Goal: Information Seeking & Learning: Learn about a topic

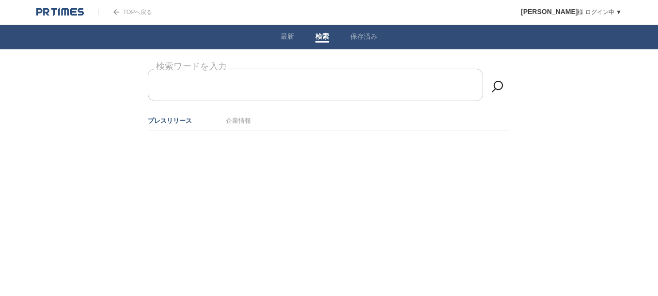
click at [247, 69] on form "検索ワードを入力" at bounding box center [329, 69] width 362 height 0
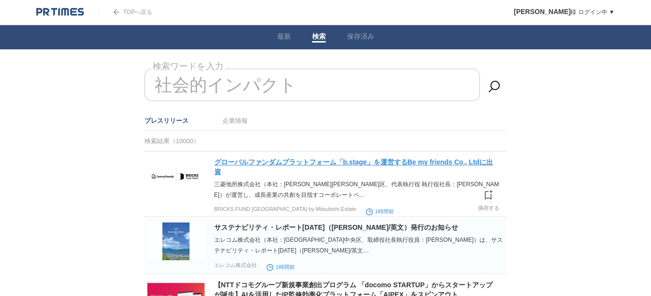
click at [424, 160] on link "グローバルファンダムプラットフォーム「b.stage」を運営するBe my friends Co., Ltdに出資" at bounding box center [353, 166] width 279 height 17
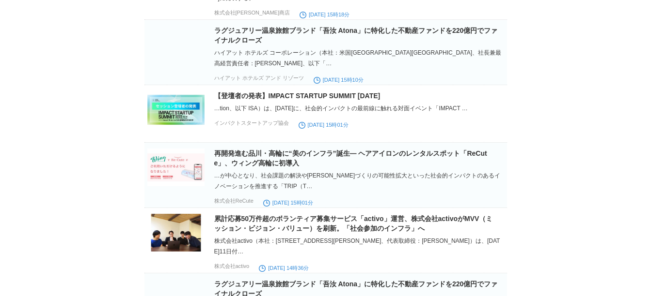
scroll to position [2210, 0]
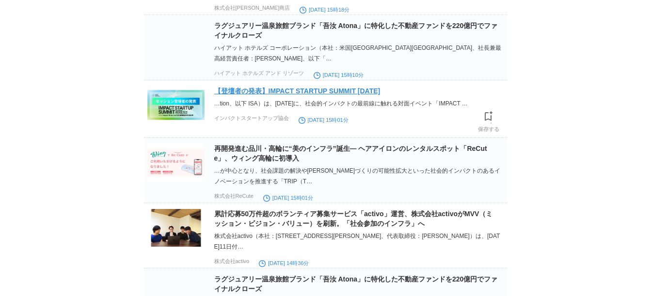
click at [362, 95] on link "【登壇者の発表】IMPACT STARTUP SUMMIT [DATE]" at bounding box center [297, 91] width 166 height 8
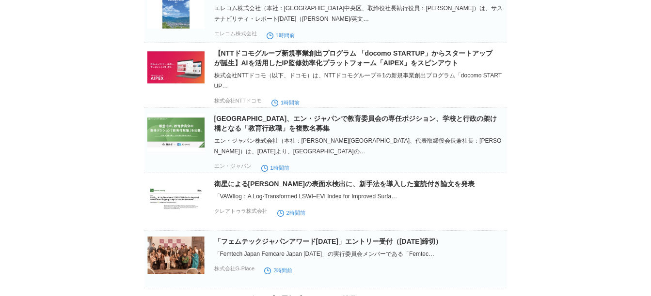
scroll to position [0, 0]
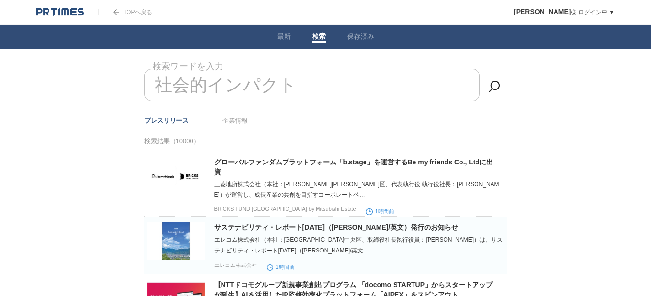
drag, startPoint x: 345, startPoint y: 65, endPoint x: 311, endPoint y: 94, distance: 44.7
click at [311, 94] on input "社会的インパクト" at bounding box center [311, 85] width 335 height 32
type input "社"
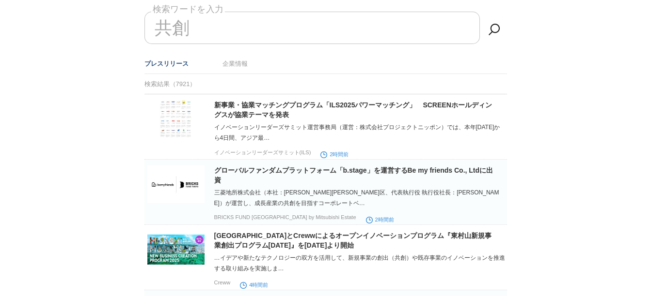
scroll to position [119, 0]
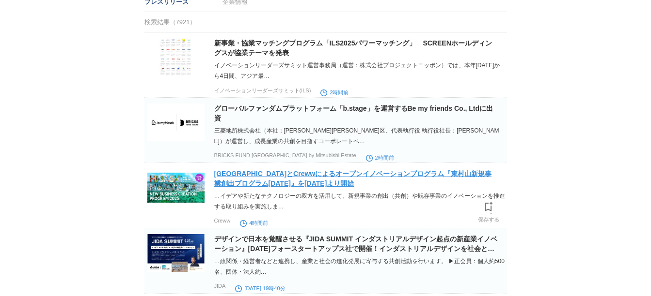
click at [295, 187] on link "[GEOGRAPHIC_DATA]とCrewwによるオープンイノベーションプログラム『東村山新規事業創出プログラム[DATE]』を[DATE]より開始" at bounding box center [353, 178] width 278 height 17
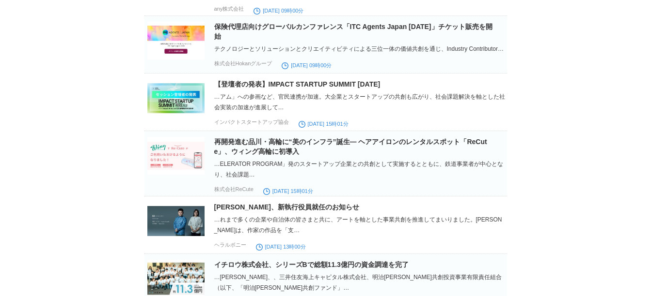
scroll to position [0, 0]
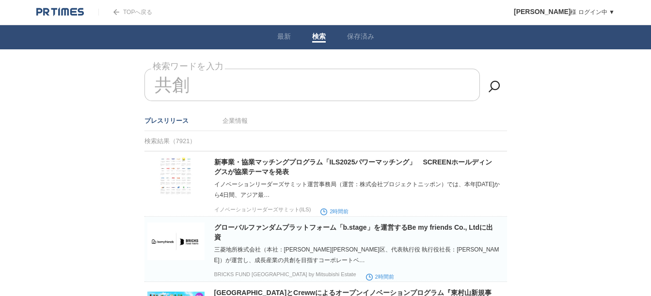
click at [275, 87] on input "共創" at bounding box center [311, 85] width 335 height 32
type input "共"
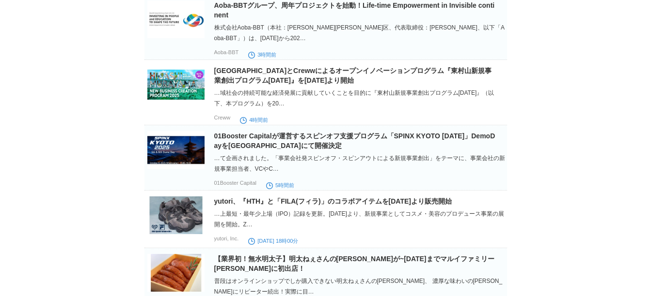
scroll to position [482, 0]
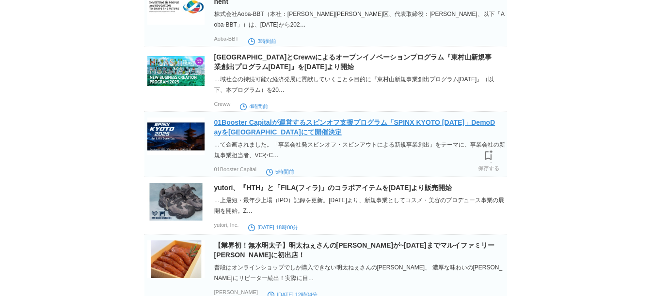
click at [286, 136] on link "01Booster Capitalが運営するスピンオフ支援プログラム「SPINX KYOTO [DATE]」DemoDayを[GEOGRAPHIC_DATA]…" at bounding box center [354, 127] width 281 height 17
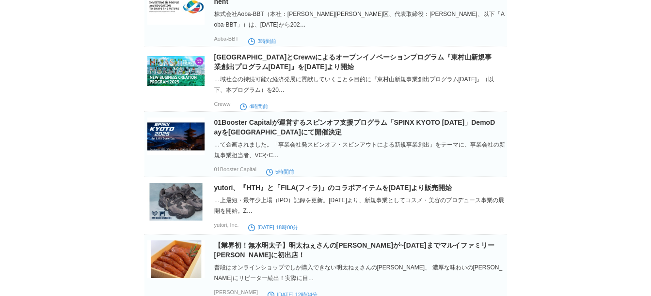
click at [631, 161] on body "TOPへ戻る [PERSON_NAME] ログイン中 ▼ プレスリリース受信設定 フォロー 除外リスト アカウント設定 閲覧履歴 退会手続き PR TIMES…" at bounding box center [325, 249] width 651 height 1462
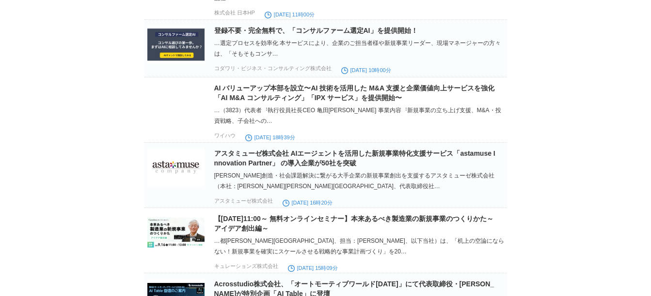
scroll to position [0, 0]
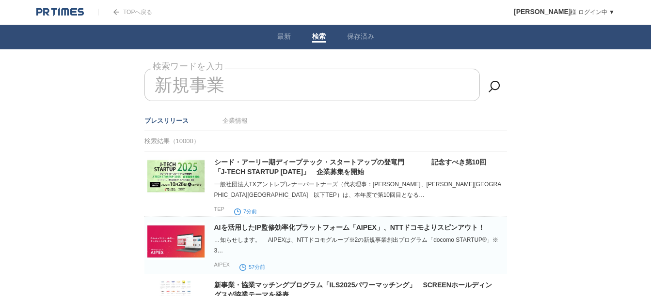
click at [265, 79] on input "新規事業" at bounding box center [311, 85] width 335 height 32
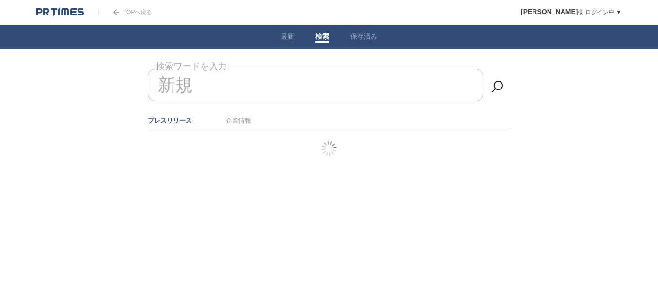
type input "新"
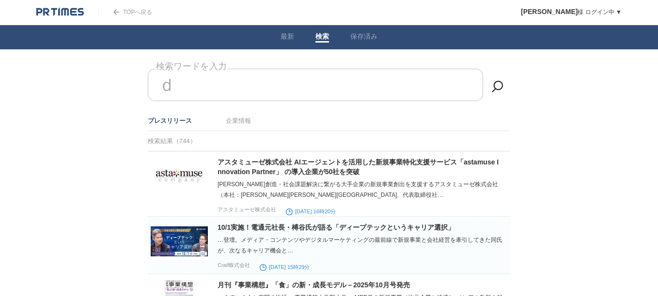
type input "で"
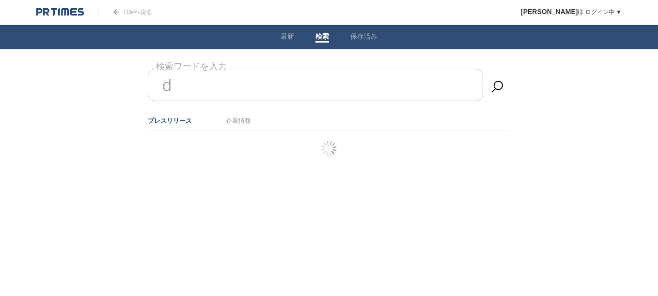
type input "で"
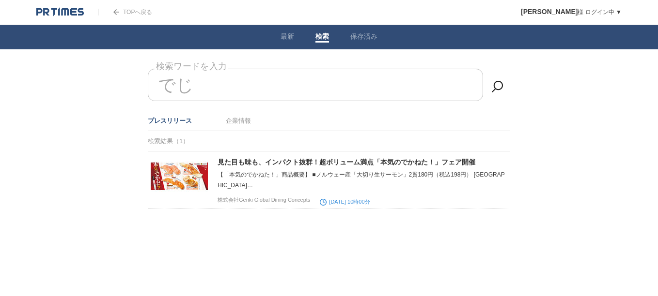
type input "で"
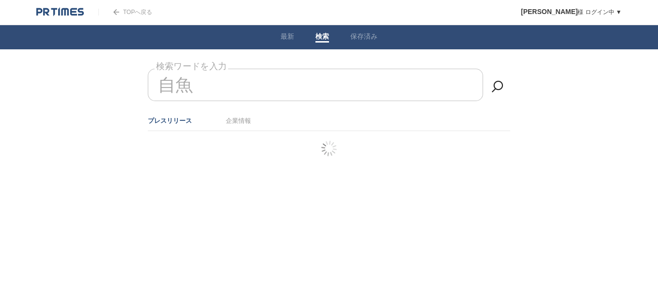
type input "自"
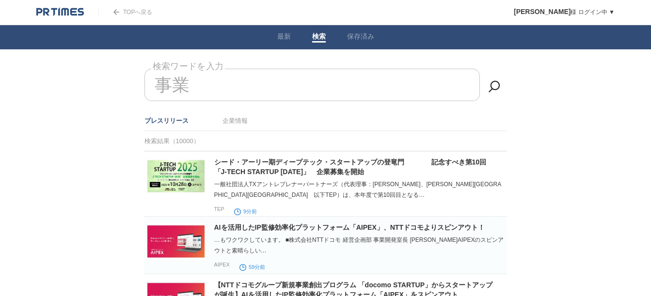
type input "事"
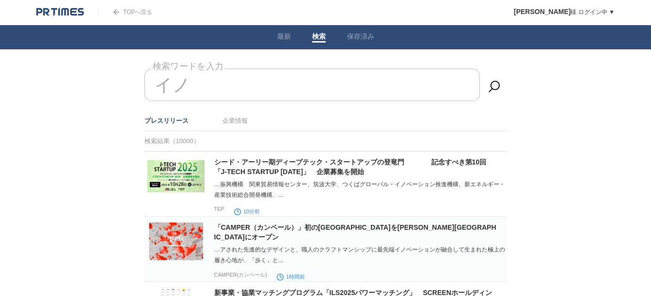
type input "イ"
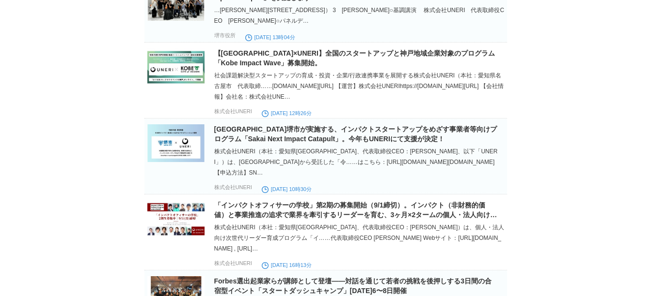
scroll to position [365, 0]
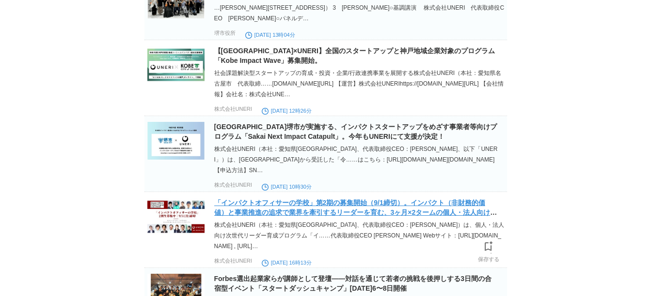
click at [224, 216] on link "「インパクトオフィサーの学校」第2期の募集開始（9/1締切）。インパクト（非財務的価値）と事業推進の追求で業界を牽引するリーダーを育む、3ヶ月×2タームの個人…" at bounding box center [355, 212] width 283 height 27
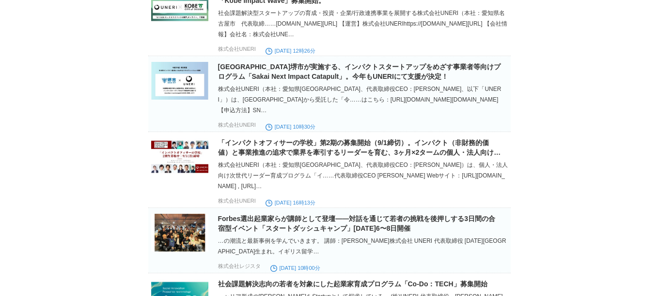
scroll to position [0, 0]
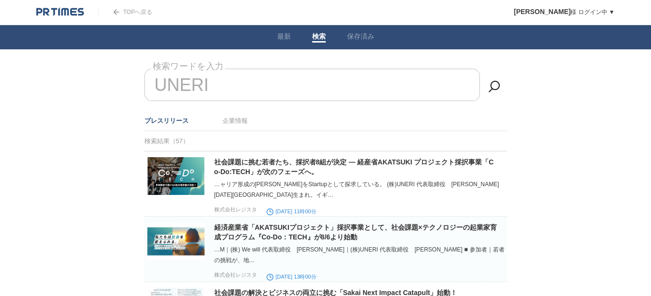
click at [274, 80] on input "UNERI" at bounding box center [311, 85] width 335 height 32
type input "U"
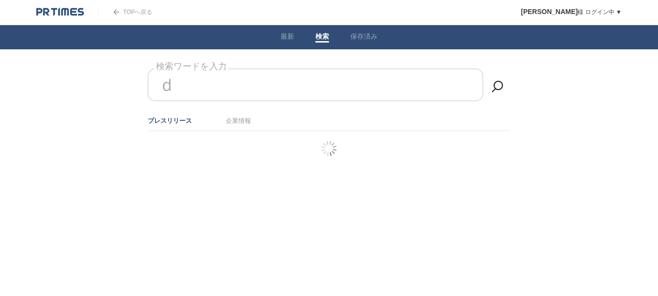
type input "で"
type input "& Public"
